Goal: Check status

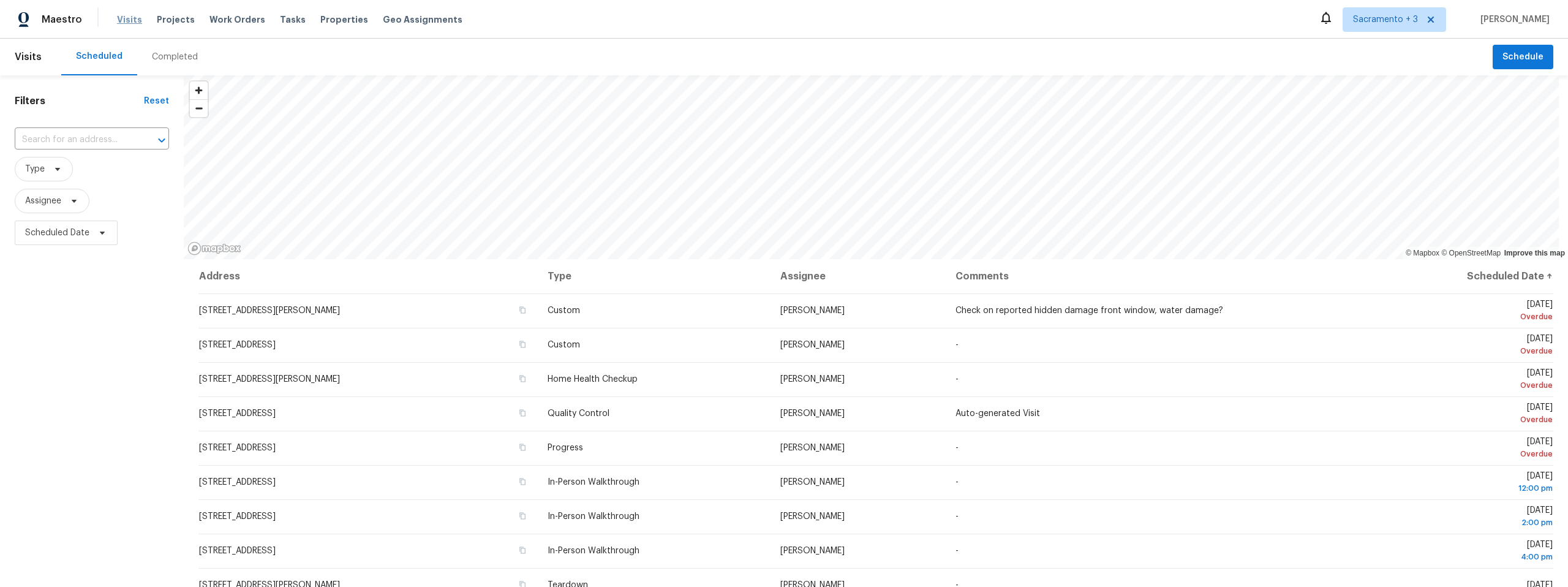
click at [117, 21] on span "Visits" at bounding box center [130, 19] width 25 height 12
click at [162, 57] on div "Completed" at bounding box center [174, 56] width 46 height 12
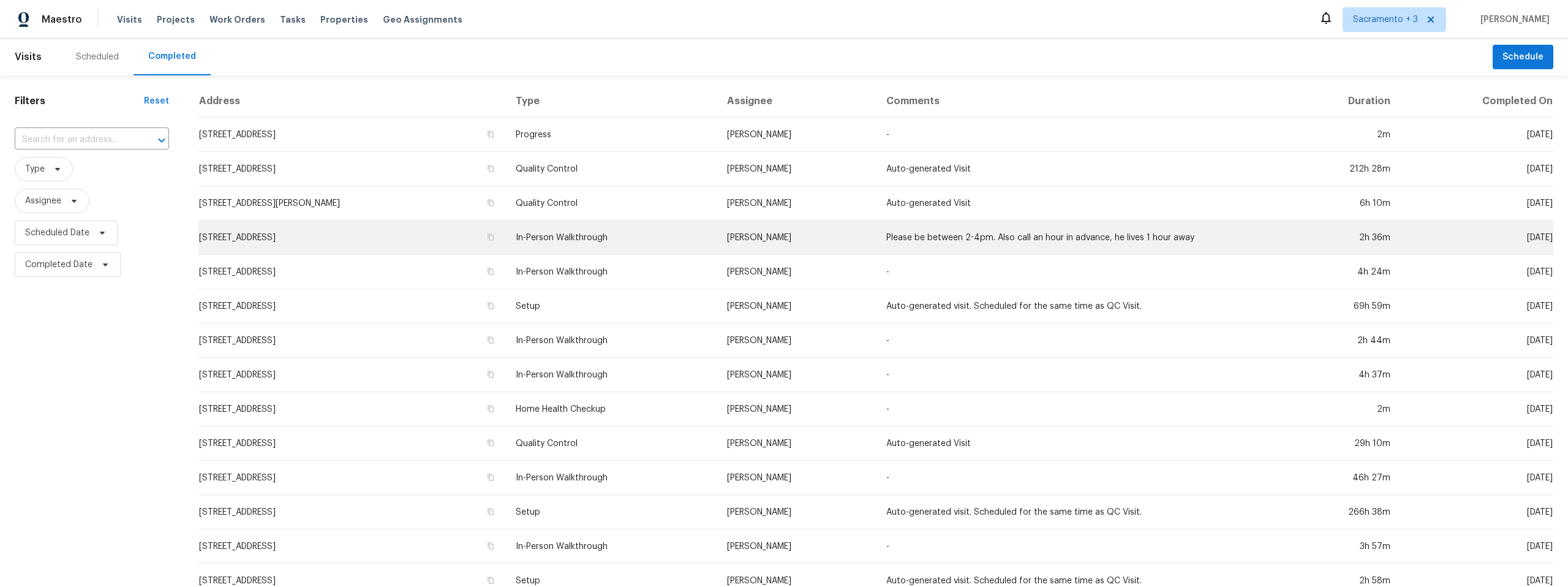
click at [299, 235] on td "8907 NE 84th St, Vancouver, WA 98662" at bounding box center [352, 238] width 308 height 34
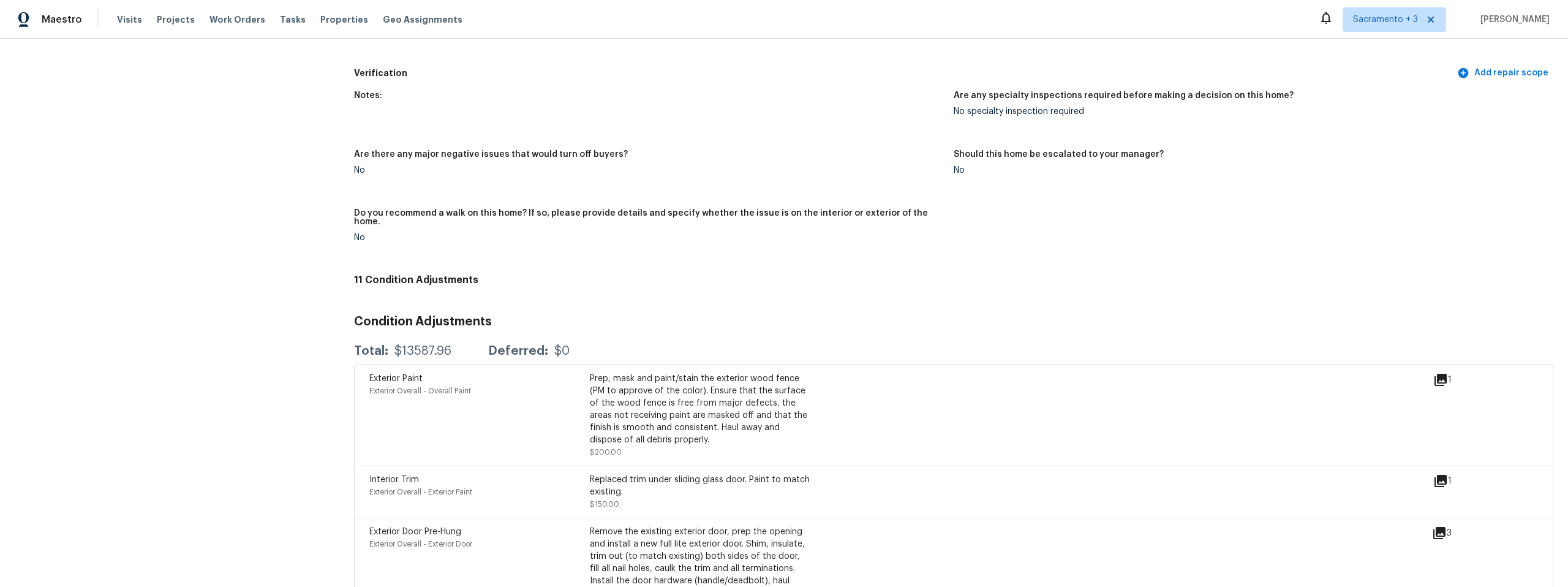
scroll to position [2546, 0]
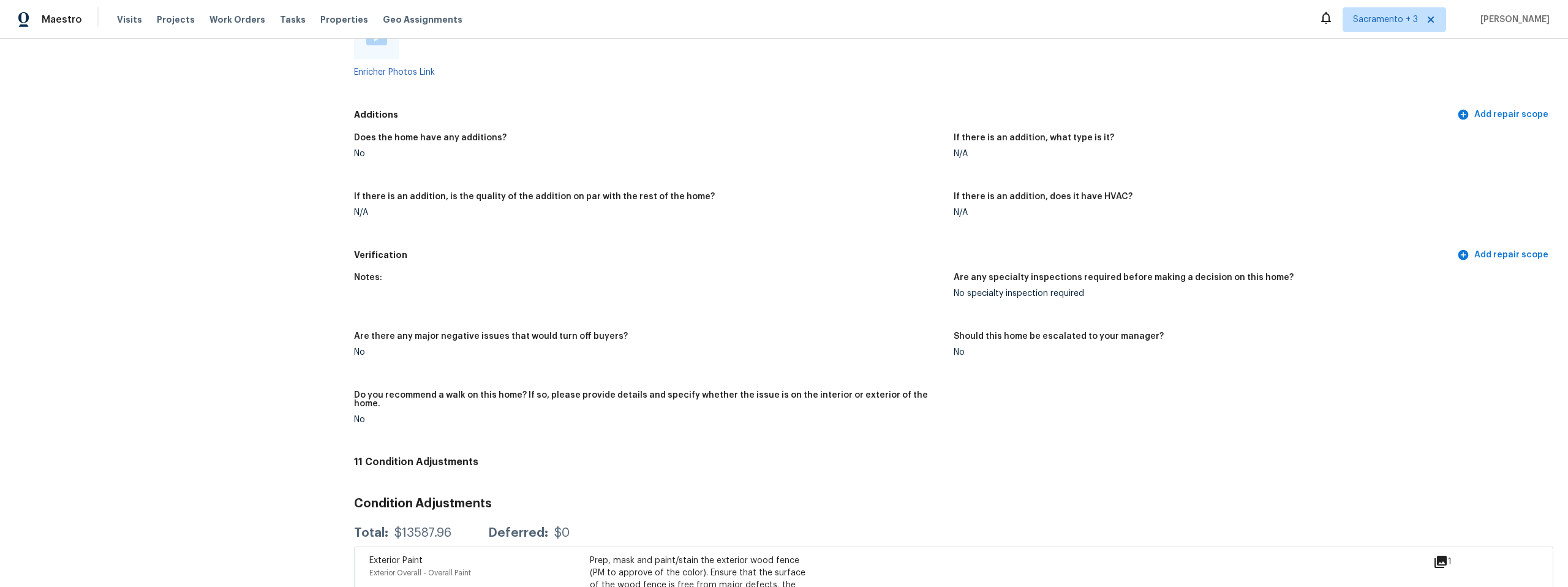
click at [448, 334] on div "Are there any major negative issues that would turn off buyers?" at bounding box center [649, 340] width 590 height 16
drag, startPoint x: 352, startPoint y: 324, endPoint x: 614, endPoint y: 327, distance: 262.0
click at [614, 332] on div "Are there any major negative issues that would turn off buyers?" at bounding box center [649, 340] width 590 height 16
copy h5 "Are there any major negative issues that would turn off buyers?"
